Goal: Task Accomplishment & Management: Complete application form

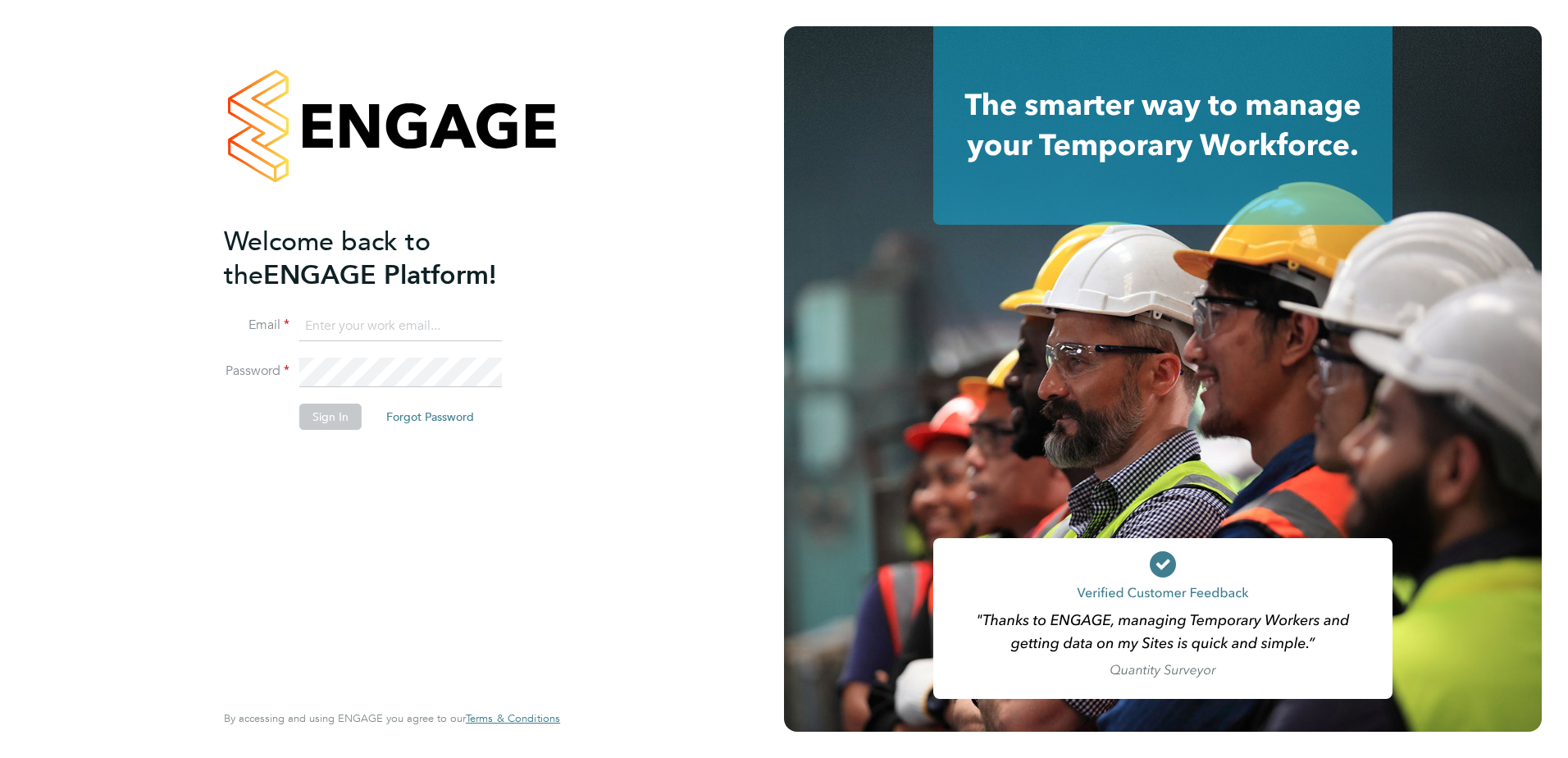
type input "ellie.jennings@berkeley-scott.co.uk"
click at [327, 414] on button "Sign In" at bounding box center [331, 417] width 62 height 26
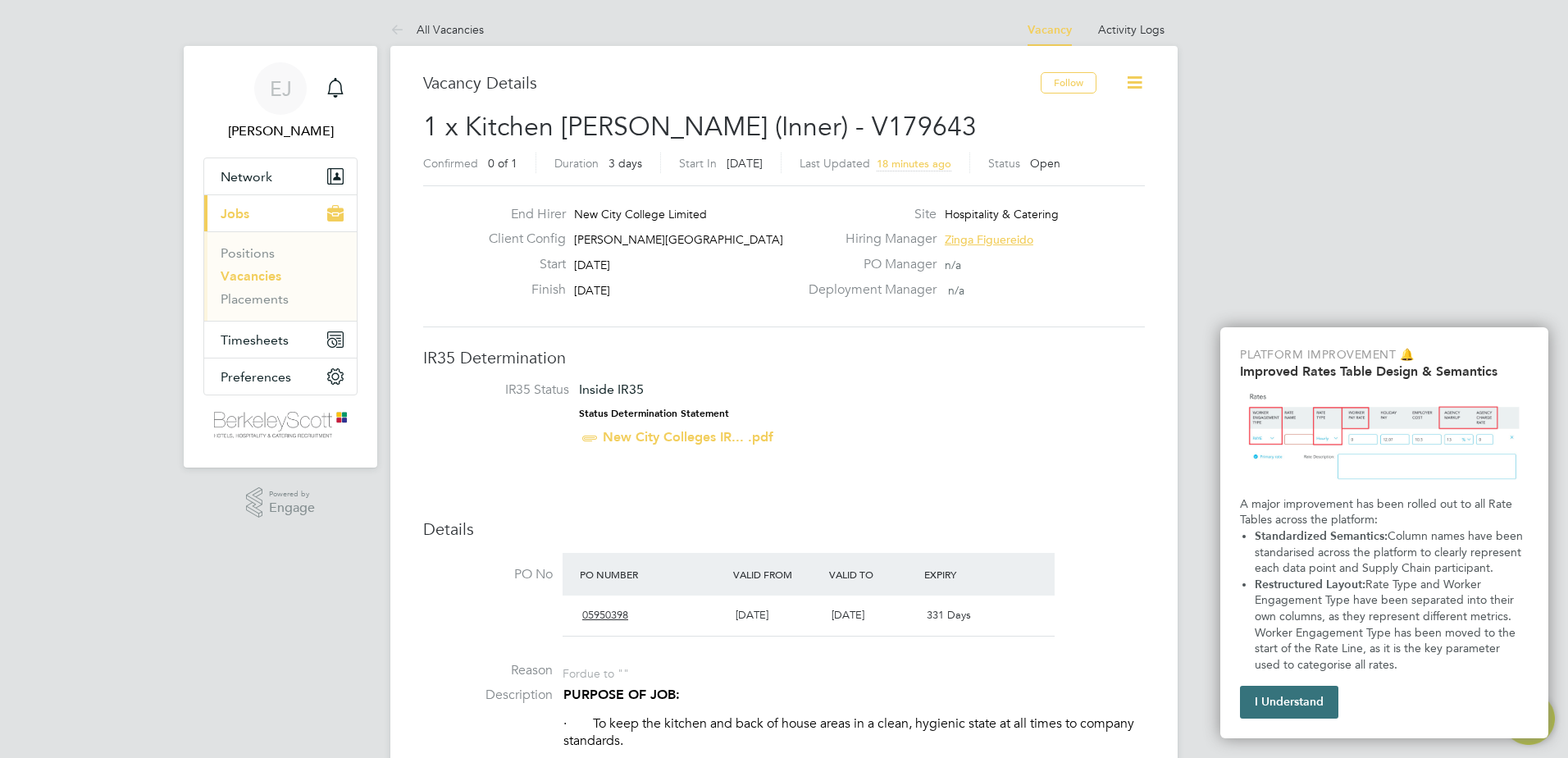
click at [1315, 690] on button "I Understand" at bounding box center [1289, 702] width 98 height 32
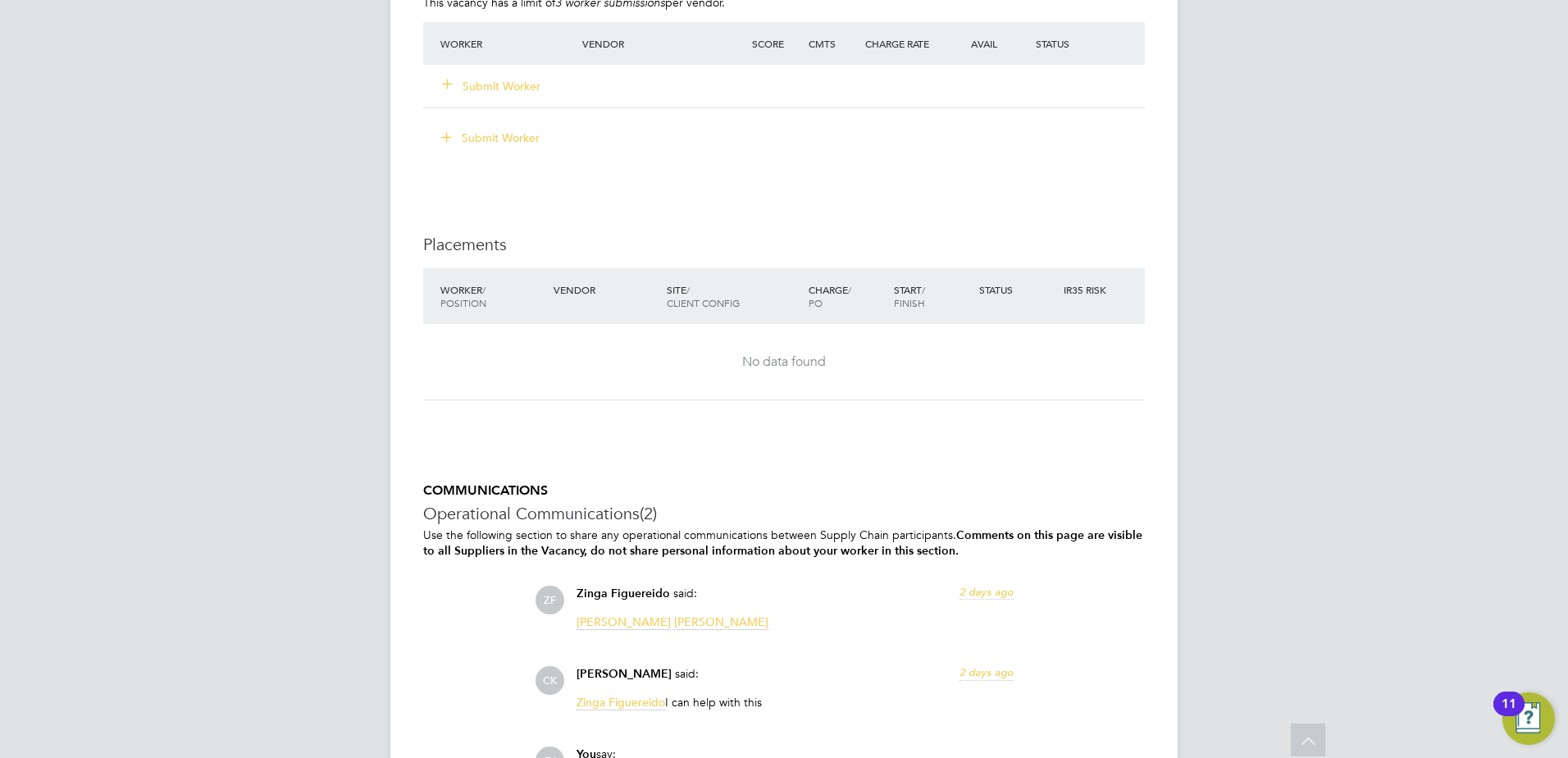
scroll to position [3317, 0]
